Goal: Navigation & Orientation: Find specific page/section

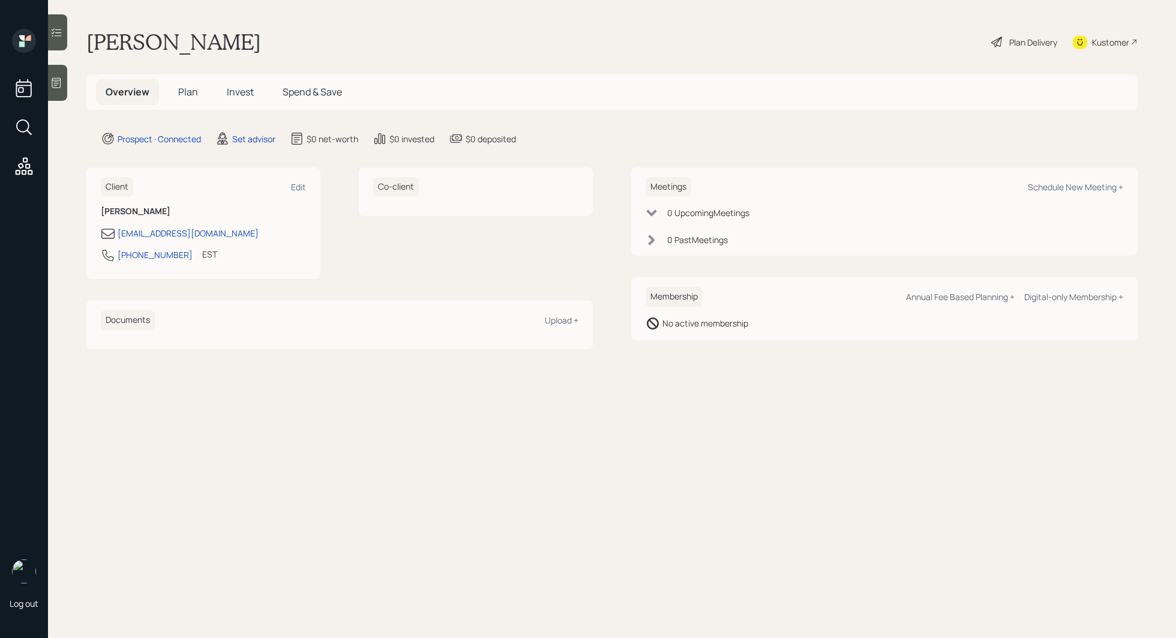
click at [65, 82] on div at bounding box center [57, 83] width 19 height 36
